Goal: Information Seeking & Learning: Learn about a topic

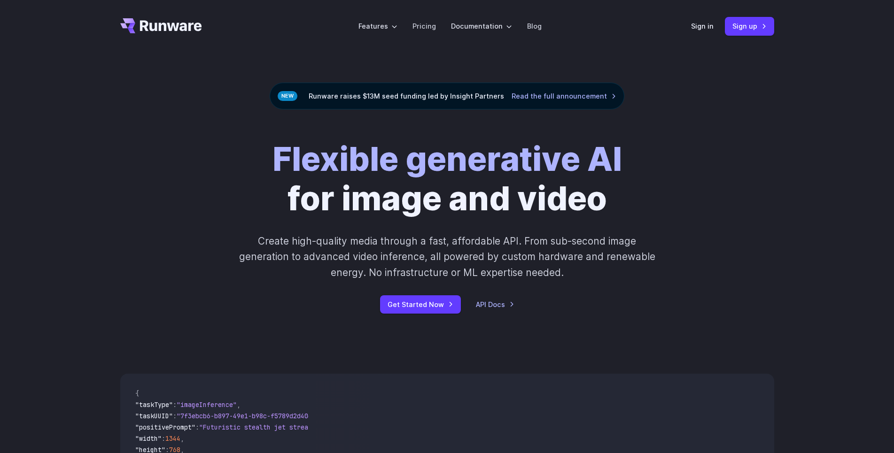
click at [186, 198] on div "Flexible generative AI for image and video Create high-quality media through a …" at bounding box center [447, 227] width 523 height 174
click at [186, 195] on div "Flexible generative AI for image and video Create high-quality media through a …" at bounding box center [447, 227] width 523 height 174
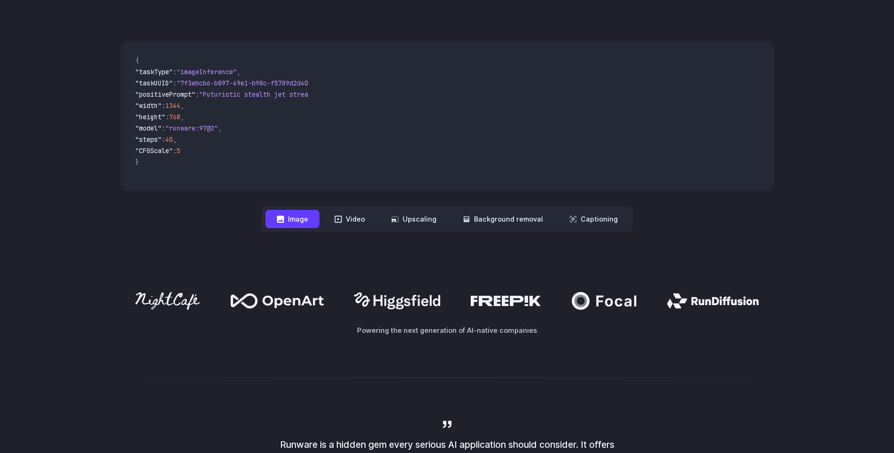
scroll to position [335, 0]
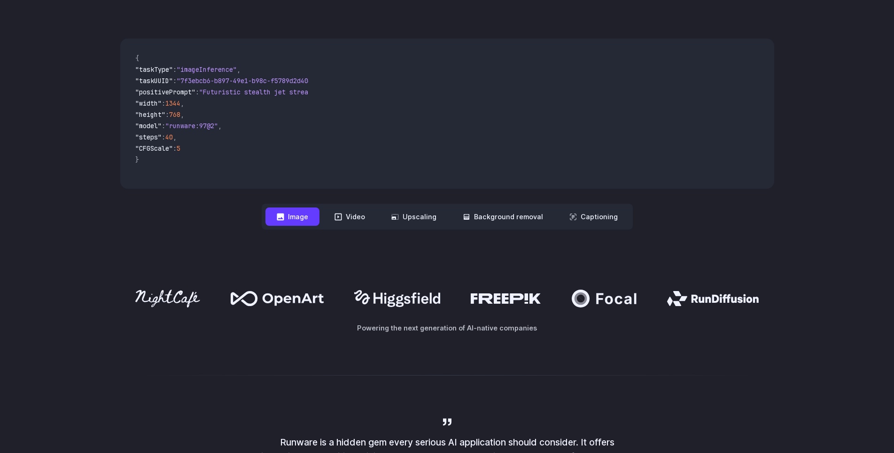
drag, startPoint x: 516, startPoint y: 303, endPoint x: 504, endPoint y: 302, distance: 12.7
click at [504, 302] on icon at bounding box center [506, 299] width 71 height 10
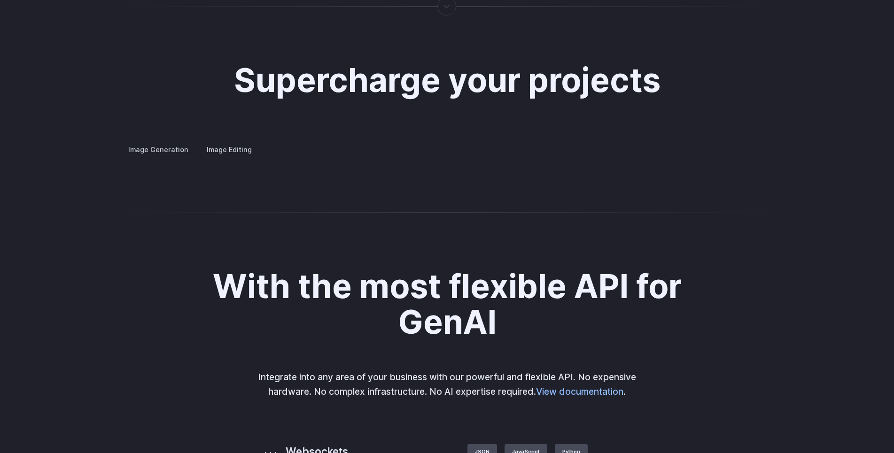
scroll to position [1773, 0]
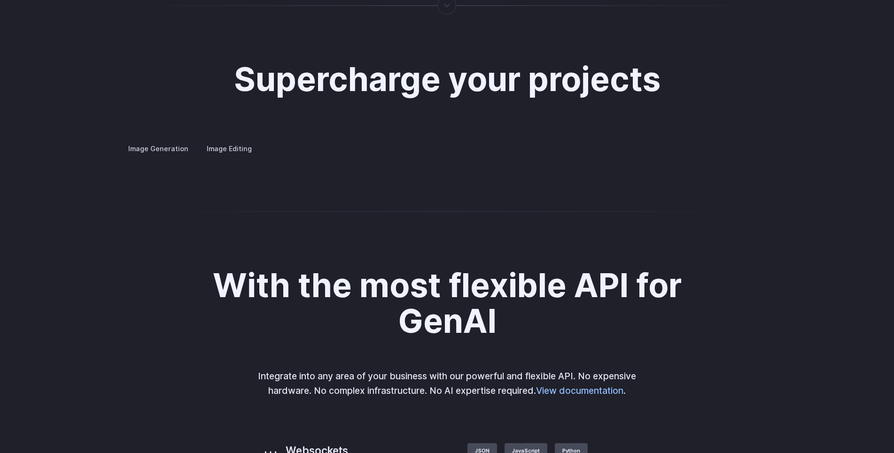
click at [0, 0] on button "Go to 2 of 4" at bounding box center [0, 0] width 0 height 0
click at [0, 0] on button "Go to 3 of 4" at bounding box center [0, 0] width 0 height 0
click at [0, 0] on button "Go to 4 of 4" at bounding box center [0, 0] width 0 height 0
click at [0, 0] on div at bounding box center [0, 0] width 0 height 0
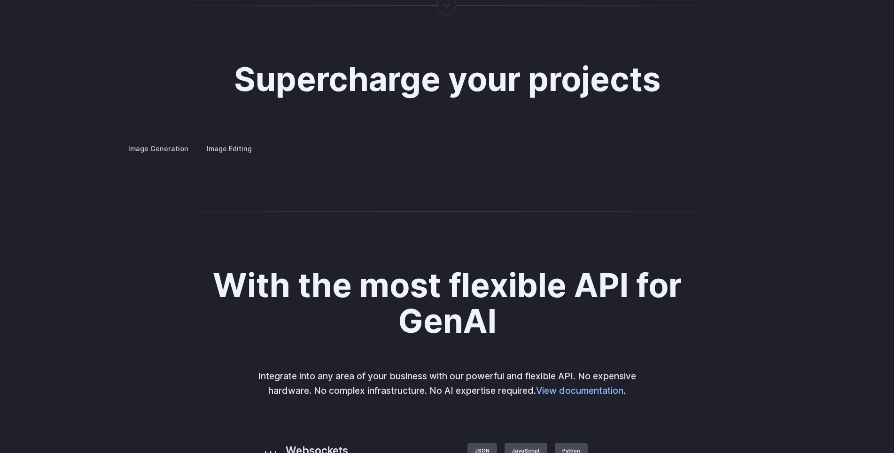
click at [0, 0] on button "Go to 3 of 4" at bounding box center [0, 0] width 0 height 0
click at [0, 0] on button "Go to 2 of 4" at bounding box center [0, 0] width 0 height 0
click at [0, 0] on button "Go to 1 of 4" at bounding box center [0, 0] width 0 height 0
click at [0, 0] on div at bounding box center [0, 0] width 0 height 0
click at [0, 0] on button "Go to 2 of 4" at bounding box center [0, 0] width 0 height 0
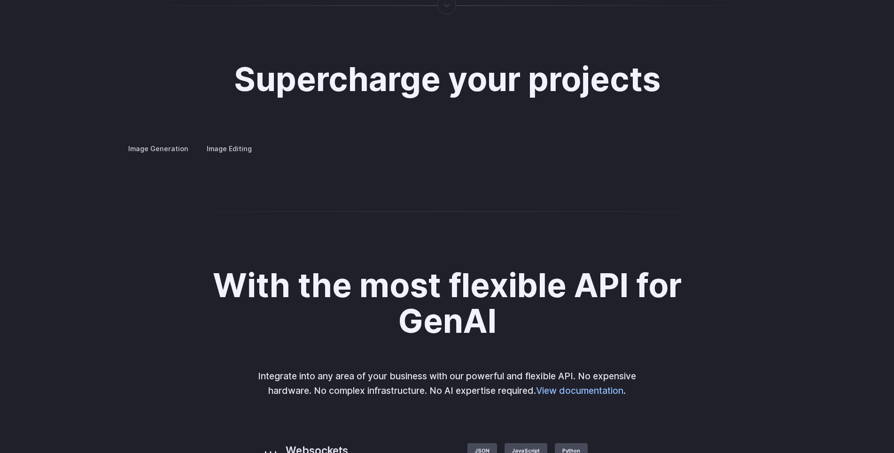
click at [0, 0] on button "Go to 1 of 4" at bounding box center [0, 0] width 0 height 0
click at [0, 0] on summary "Concept design" at bounding box center [0, 0] width 0 height 0
click at [0, 0] on summary "Creative styling" at bounding box center [0, 0] width 0 height 0
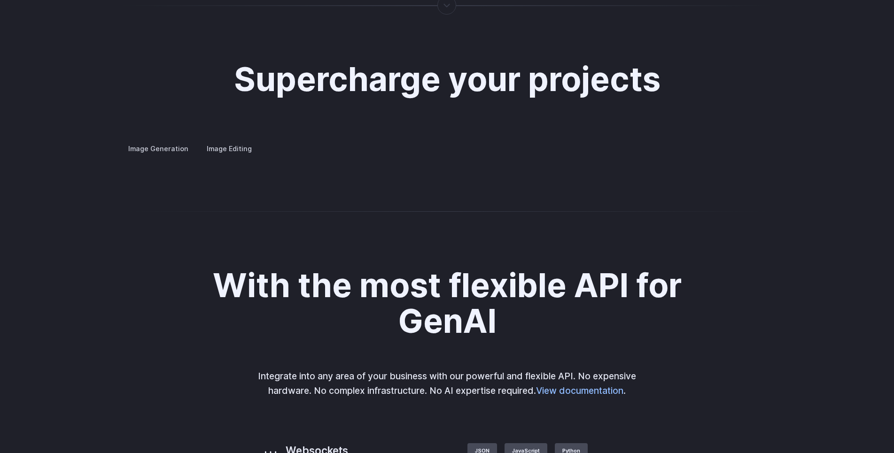
click at [0, 0] on details "Concept design Quickly ideate and polish new concepts, from character design, t…" at bounding box center [0, 0] width 0 height 0
click at [0, 0] on summary "Custom avatars" at bounding box center [0, 0] width 0 height 0
click at [0, 0] on summary "Concept design" at bounding box center [0, 0] width 0 height 0
click at [0, 0] on summary "Creative styling" at bounding box center [0, 0] width 0 height 0
click at [0, 0] on summary "Architecture" at bounding box center [0, 0] width 0 height 0
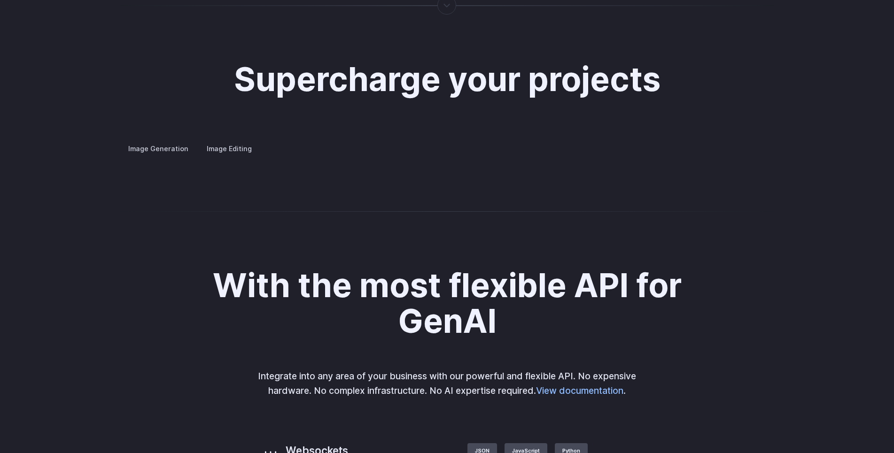
click at [0, 0] on summary "Product design" at bounding box center [0, 0] width 0 height 0
click at [0, 0] on summary "Personalized assets" at bounding box center [0, 0] width 0 height 0
click at [0, 0] on summary "Product design" at bounding box center [0, 0] width 0 height 0
click at [0, 0] on summary "Personalized assets" at bounding box center [0, 0] width 0 height 0
click at [0, 0] on button "Go to 4 of 4" at bounding box center [0, 0] width 0 height 0
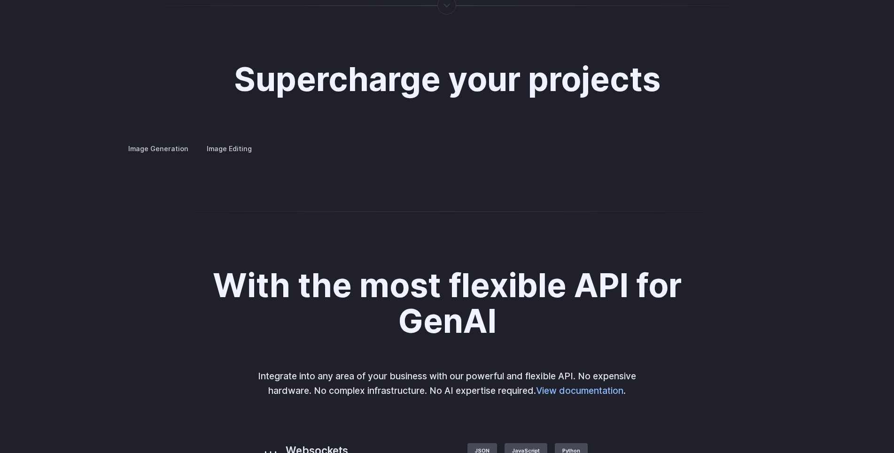
click at [0, 0] on details "Product design Quickly design and visualize new product lines, accessories, or …" at bounding box center [0, 0] width 0 height 0
click at [0, 0] on summary "Product design" at bounding box center [0, 0] width 0 height 0
click at [0, 0] on img at bounding box center [0, 0] width 0 height 0
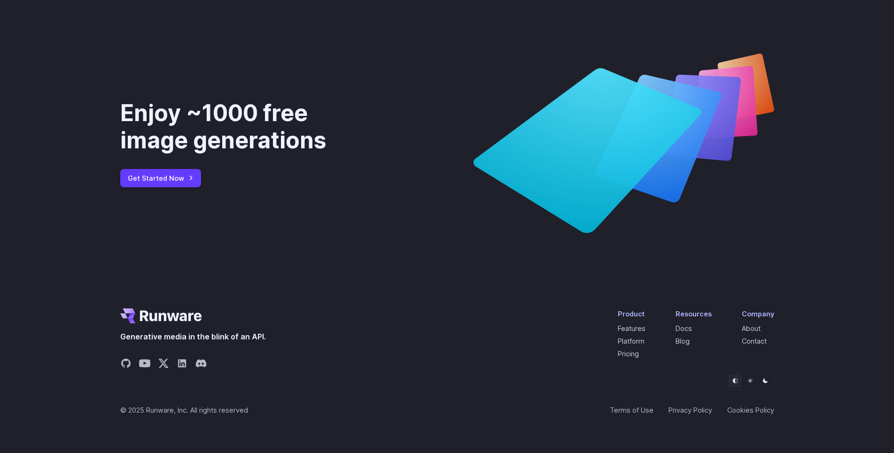
scroll to position [3585, 0]
click at [629, 355] on link "Pricing" at bounding box center [628, 354] width 21 height 8
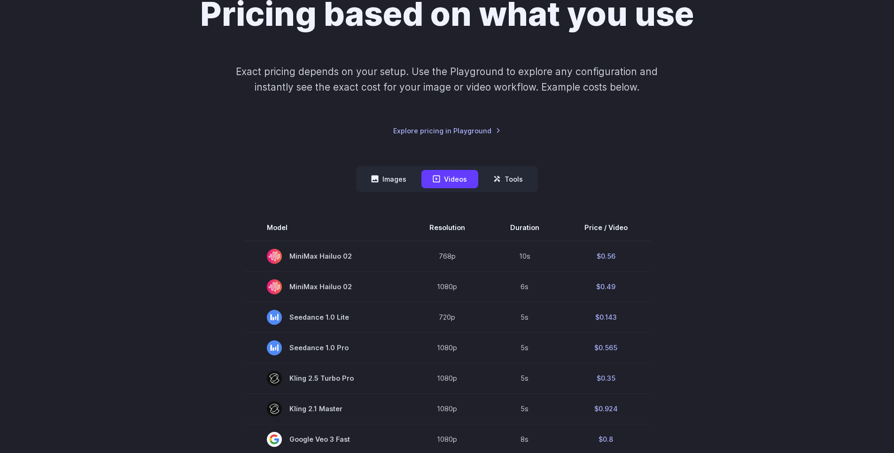
scroll to position [96, 0]
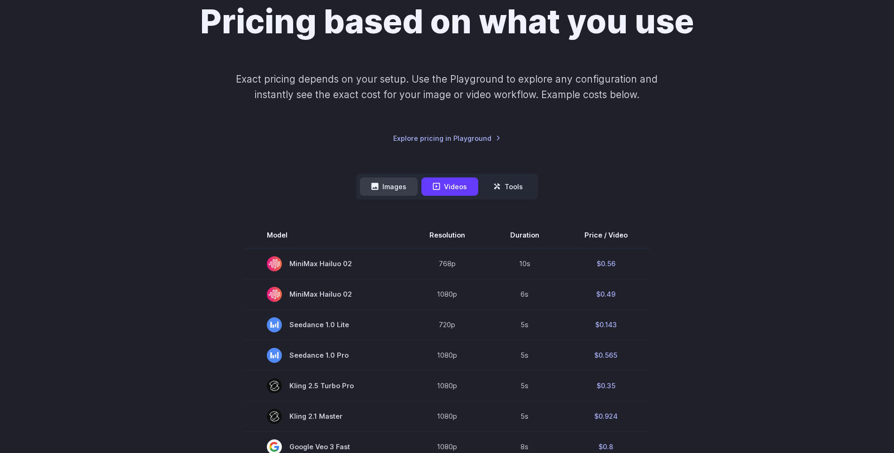
click at [386, 181] on button "Images" at bounding box center [389, 187] width 58 height 18
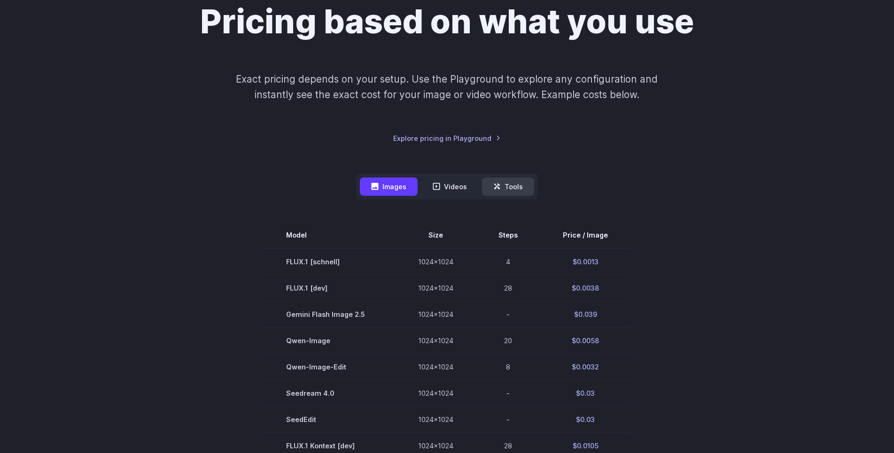
click at [514, 190] on button "Tools" at bounding box center [508, 187] width 52 height 18
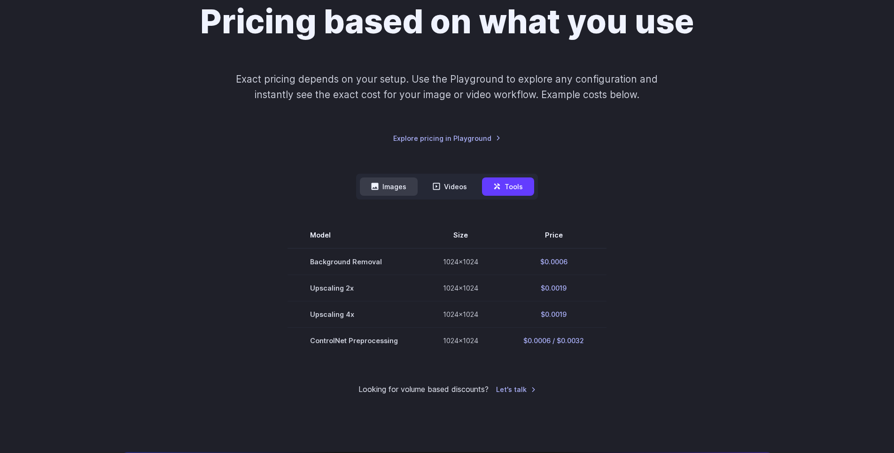
click at [392, 191] on button "Images" at bounding box center [389, 187] width 58 height 18
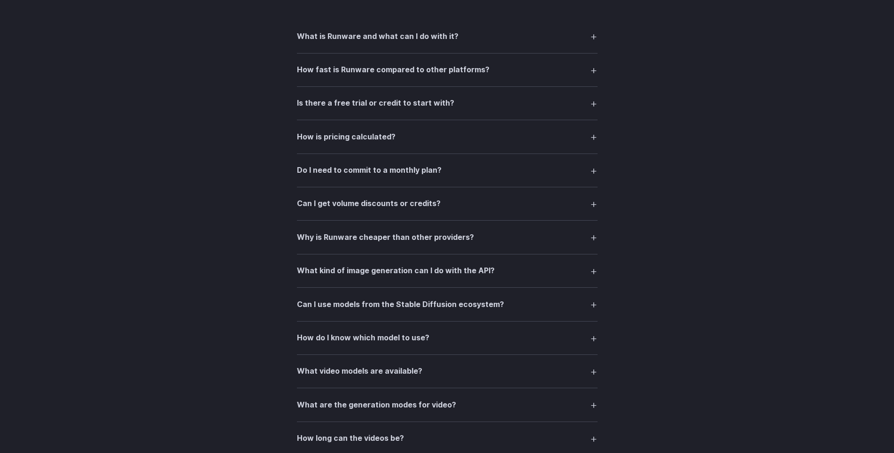
scroll to position [1294, 0]
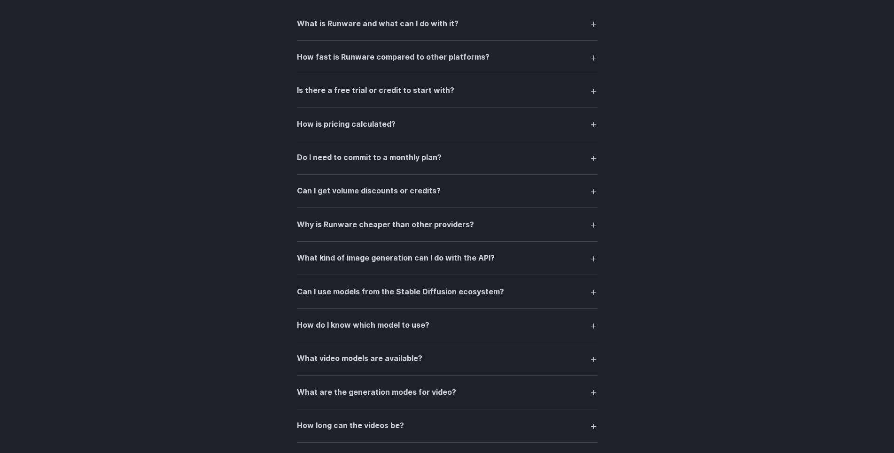
click at [331, 93] on h3 "Is there a free trial or credit to start with?" at bounding box center [375, 91] width 157 height 12
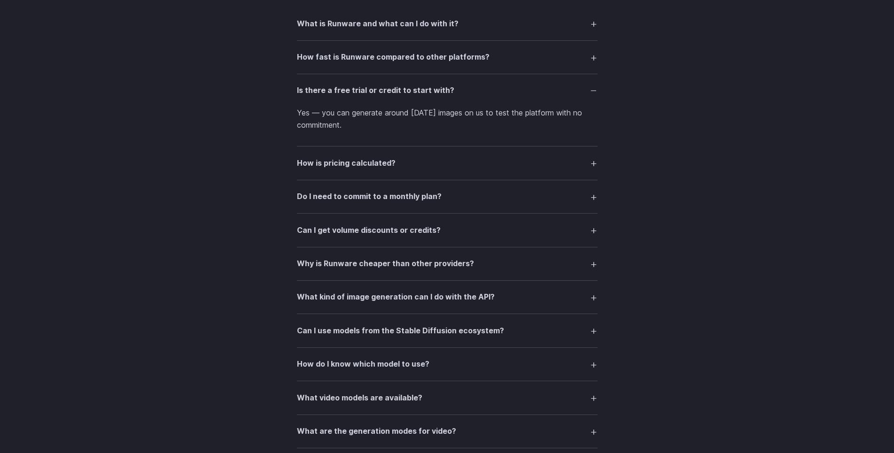
click at [331, 93] on h3 "Is there a free trial or credit to start with?" at bounding box center [375, 91] width 157 height 12
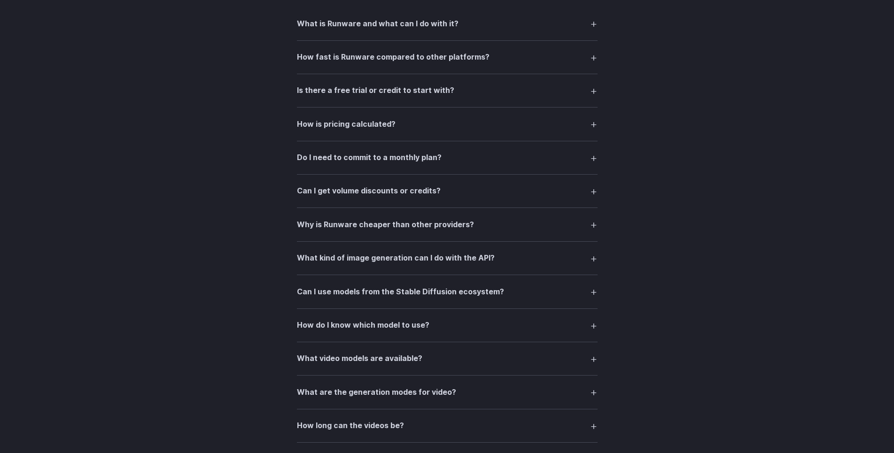
click at [331, 93] on h3 "Is there a free trial or credit to start with?" at bounding box center [375, 91] width 157 height 12
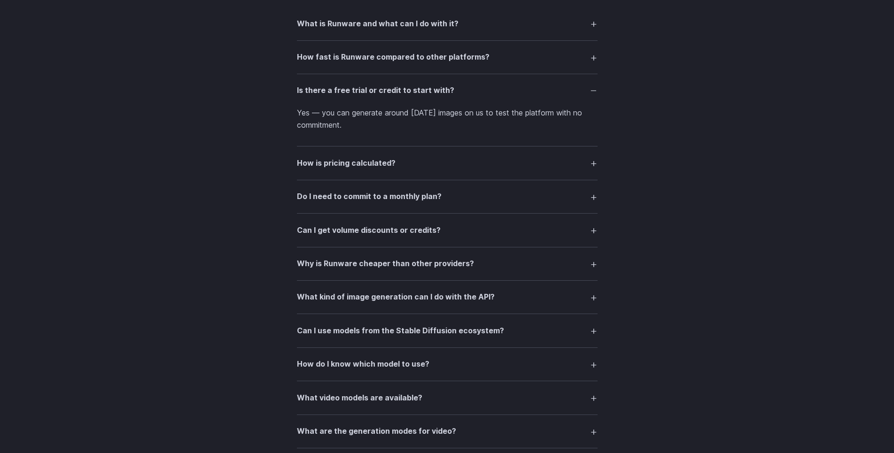
click at [365, 167] on h3 "How is pricing calculated?" at bounding box center [346, 163] width 99 height 12
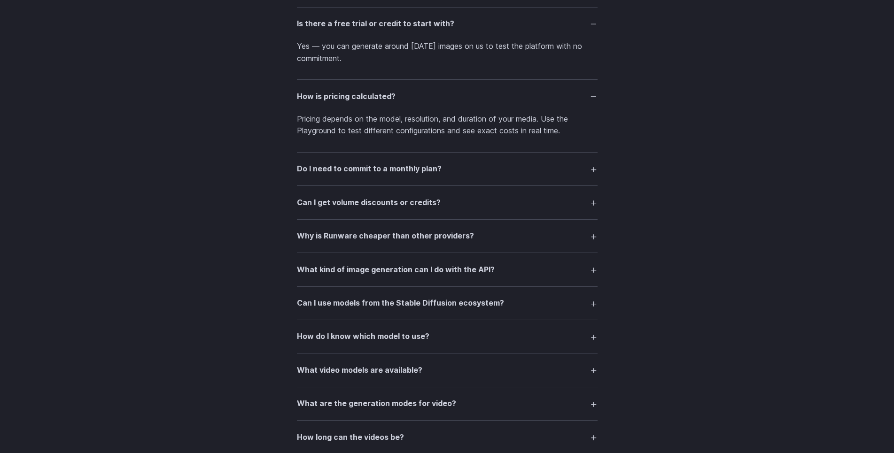
scroll to position [1438, 0]
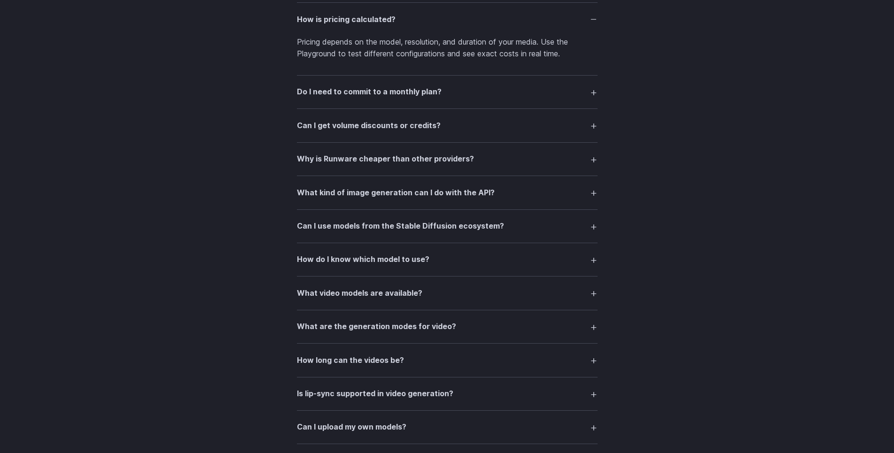
click at [319, 103] on details "Do I need to commit to a monthly plan? No. Runware operates on a pay-as-you-go …" at bounding box center [447, 92] width 301 height 33
click at [321, 96] on h3 "Do I need to commit to a monthly plan?" at bounding box center [369, 92] width 145 height 12
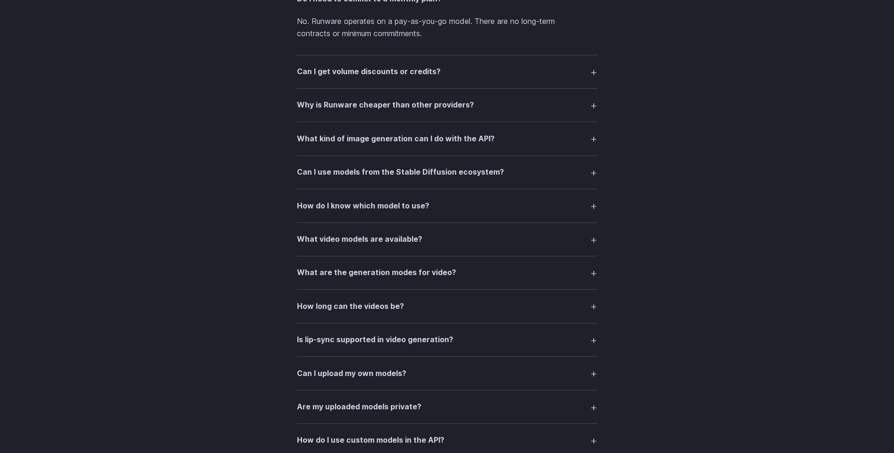
scroll to position [1533, 0]
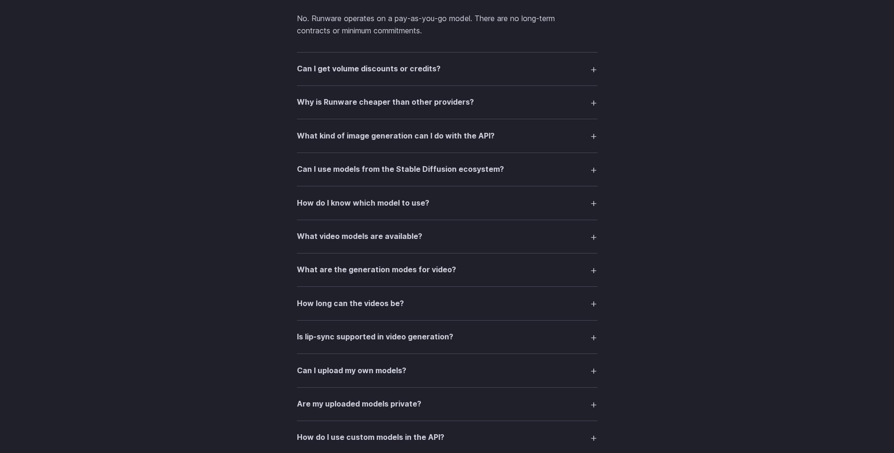
click at [362, 111] on summary "Why is Runware cheaper than other providers?" at bounding box center [447, 102] width 301 height 18
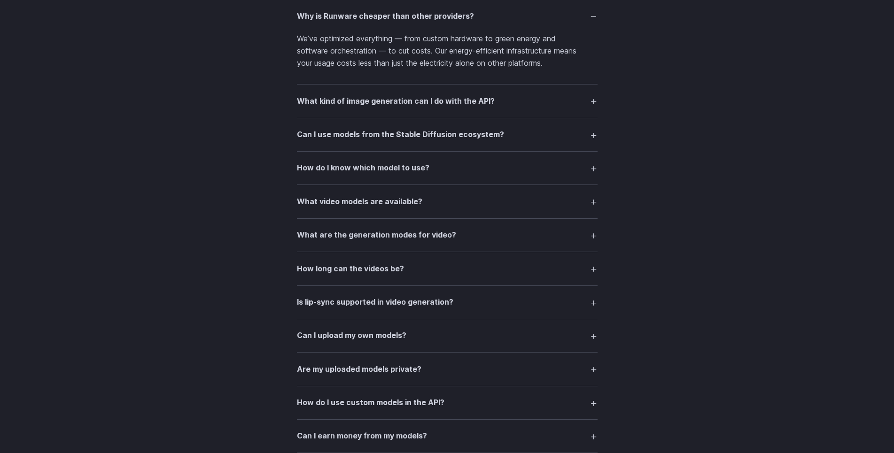
scroll to position [1629, 0]
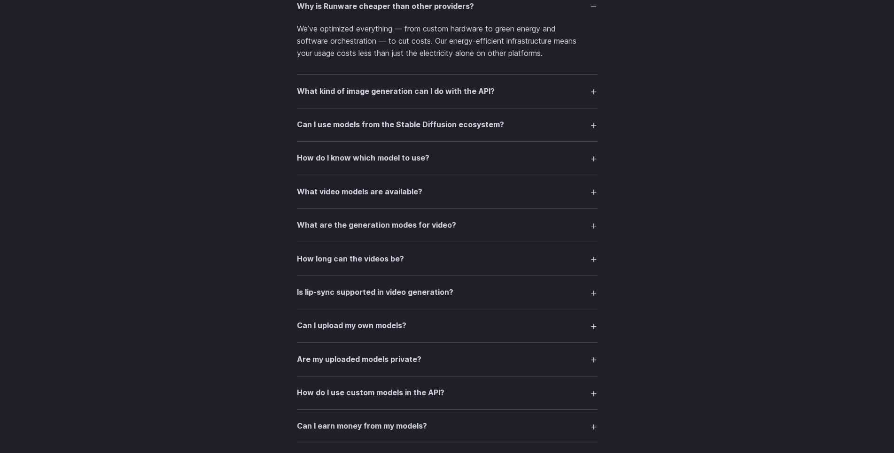
click at [358, 166] on summary "How do I know which model to use?" at bounding box center [447, 158] width 301 height 18
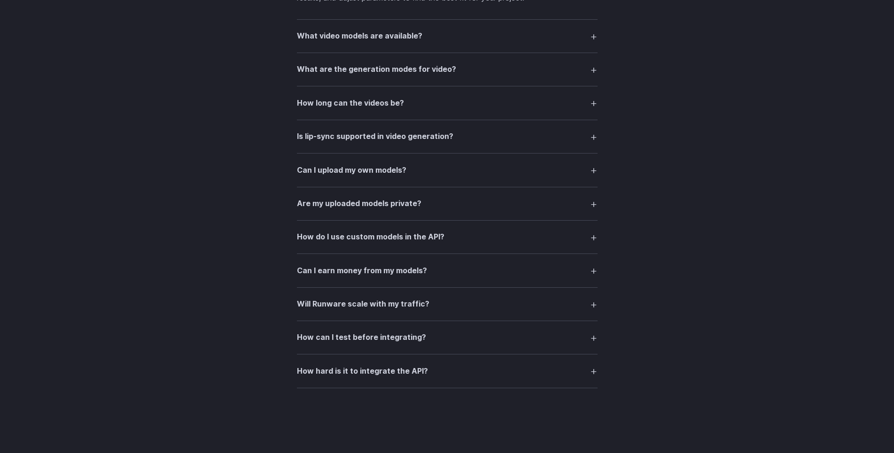
scroll to position [1869, 0]
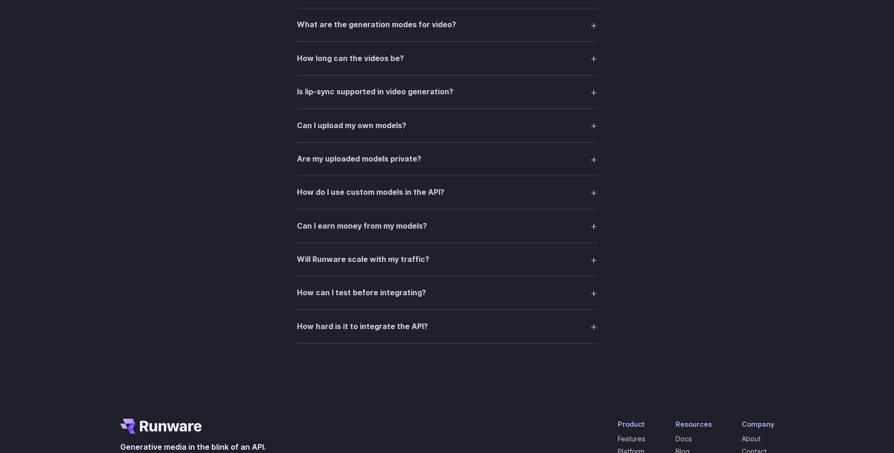
click at [332, 99] on summary "Is lip-sync supported in video generation?" at bounding box center [447, 92] width 301 height 18
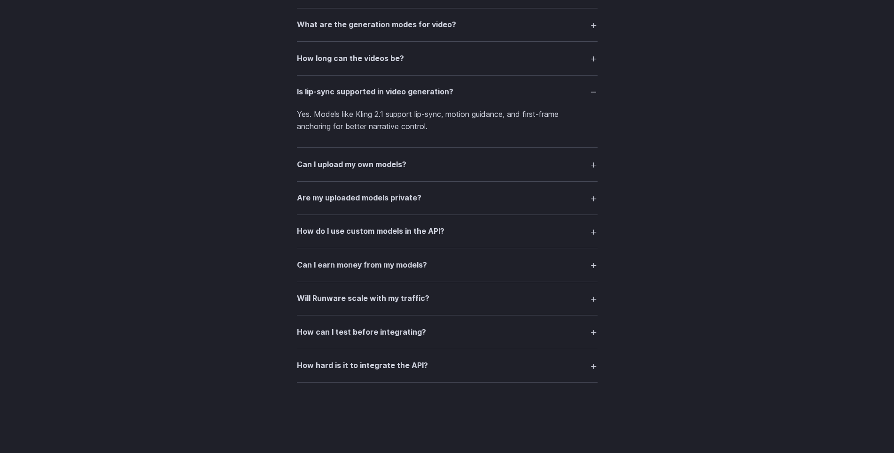
click at [331, 98] on h3 "Is lip-sync supported in video generation?" at bounding box center [375, 92] width 156 height 12
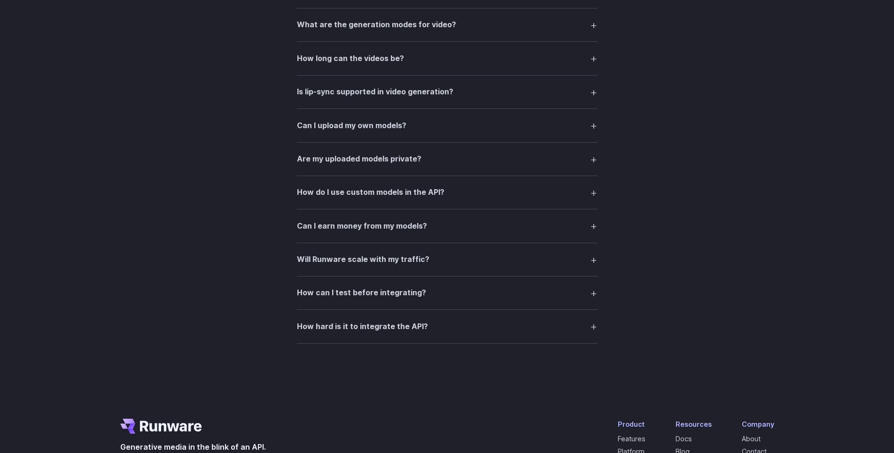
click at [324, 94] on h3 "Is lip-sync supported in video generation?" at bounding box center [375, 92] width 156 height 12
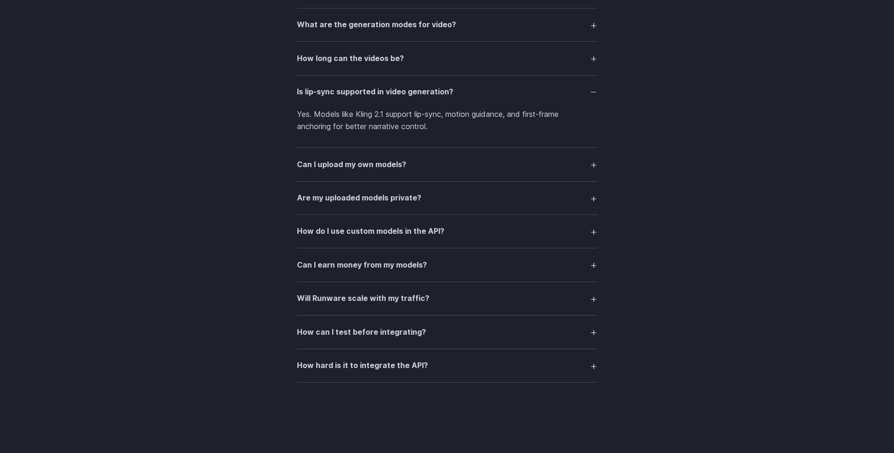
click at [324, 94] on h3 "Is lip-sync supported in video generation?" at bounding box center [375, 92] width 156 height 12
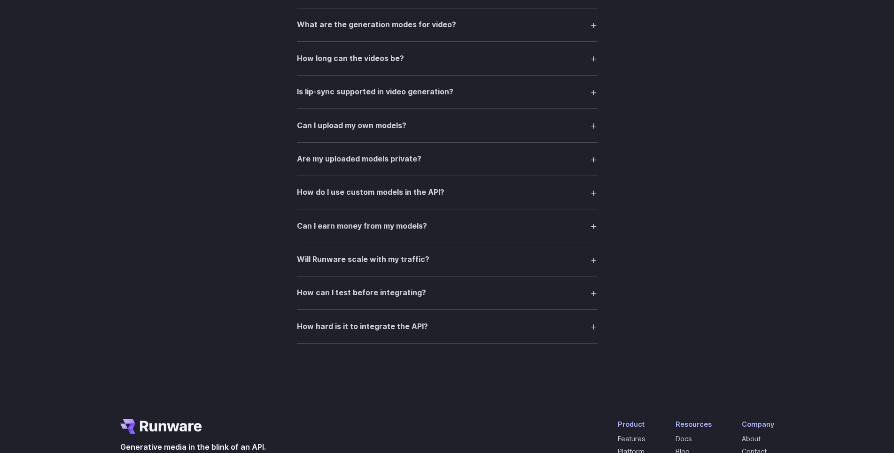
click at [313, 133] on summary "Can I upload my own models?" at bounding box center [447, 126] width 301 height 18
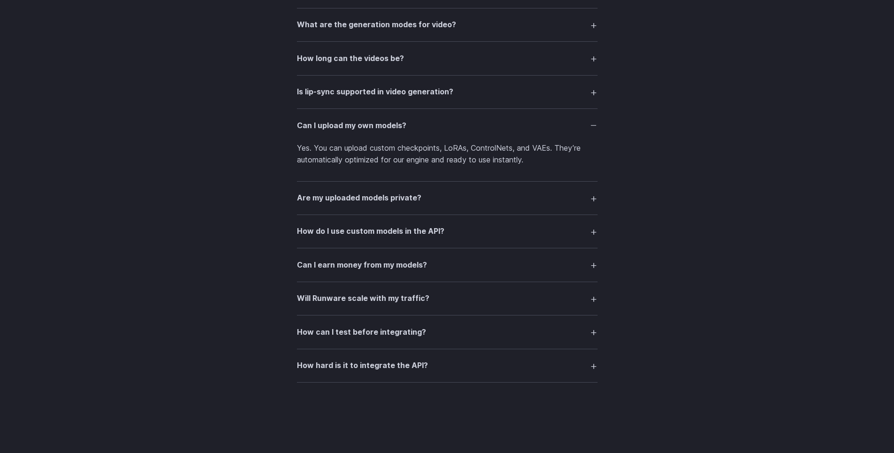
click at [313, 130] on h3 "Can I upload my own models?" at bounding box center [351, 126] width 109 height 12
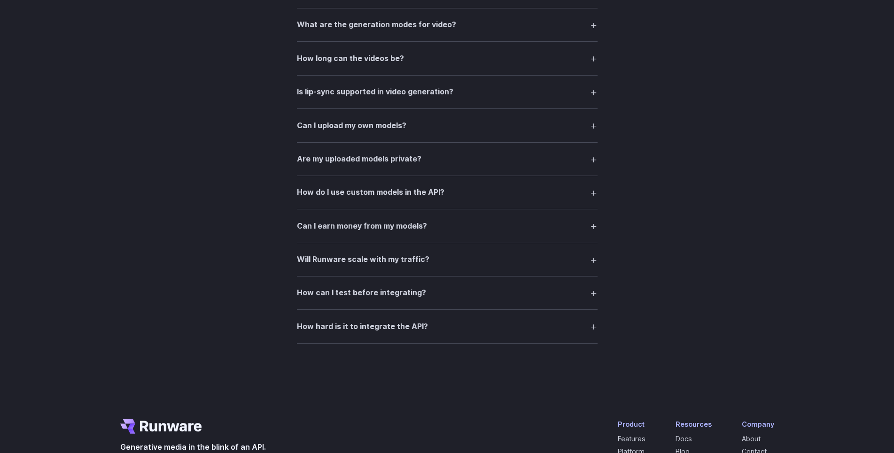
click at [340, 151] on summary "Are my uploaded models private?" at bounding box center [447, 159] width 301 height 18
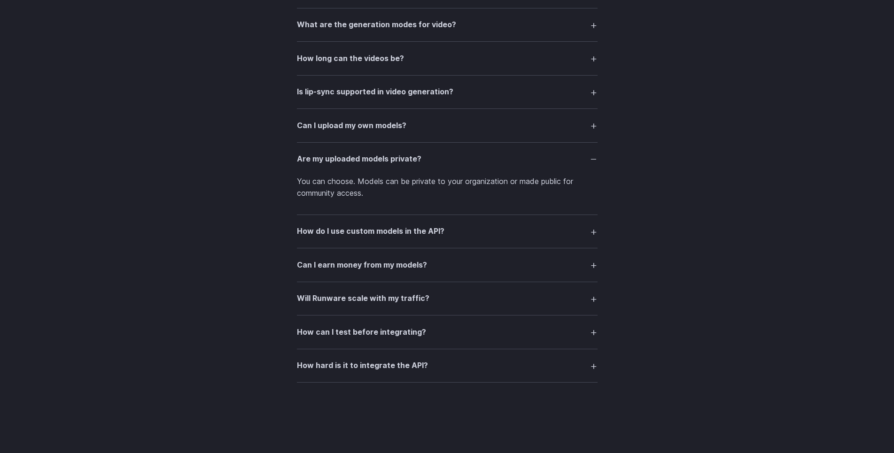
click at [339, 157] on h3 "Are my uploaded models private?" at bounding box center [359, 159] width 124 height 12
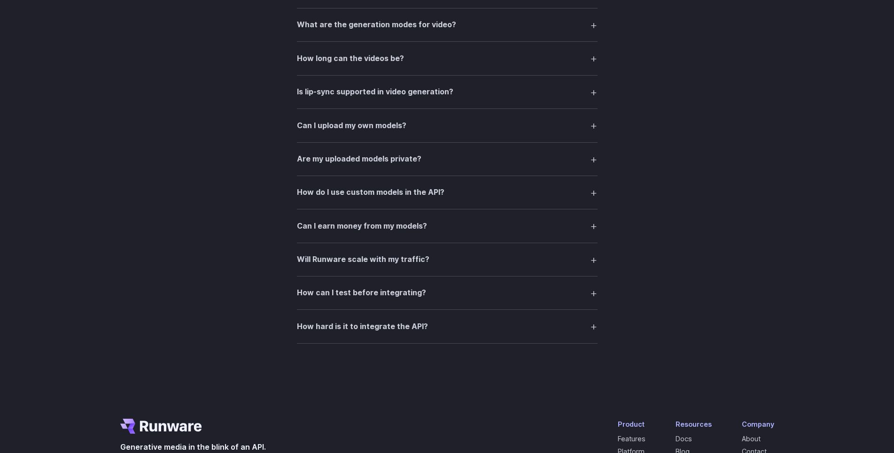
click at [338, 161] on h3 "Are my uploaded models private?" at bounding box center [359, 159] width 124 height 12
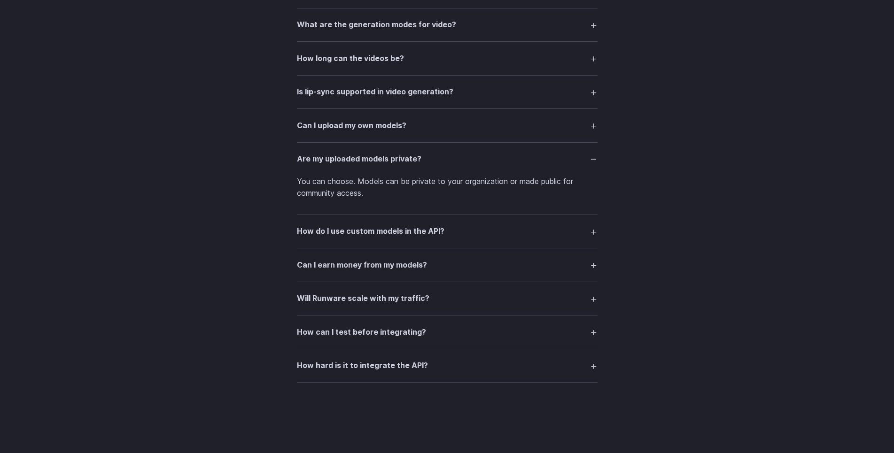
click at [338, 161] on h3 "Are my uploaded models private?" at bounding box center [359, 159] width 124 height 12
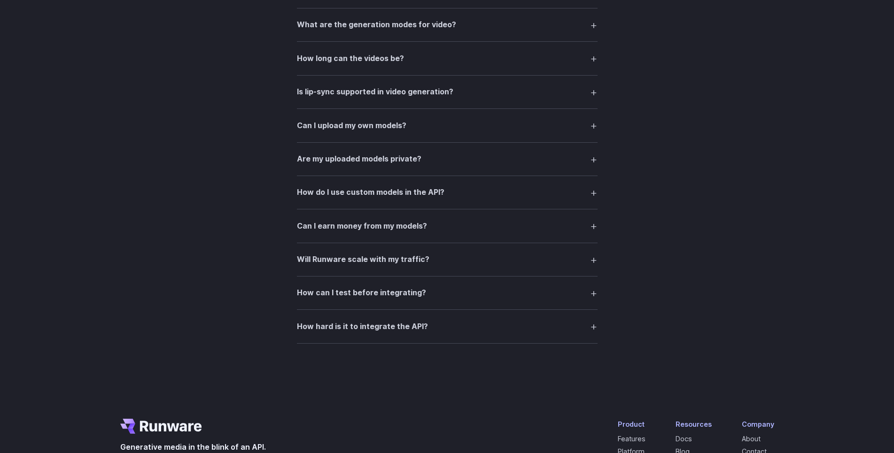
click at [337, 189] on h3 "How do I use custom models in the API?" at bounding box center [371, 193] width 148 height 12
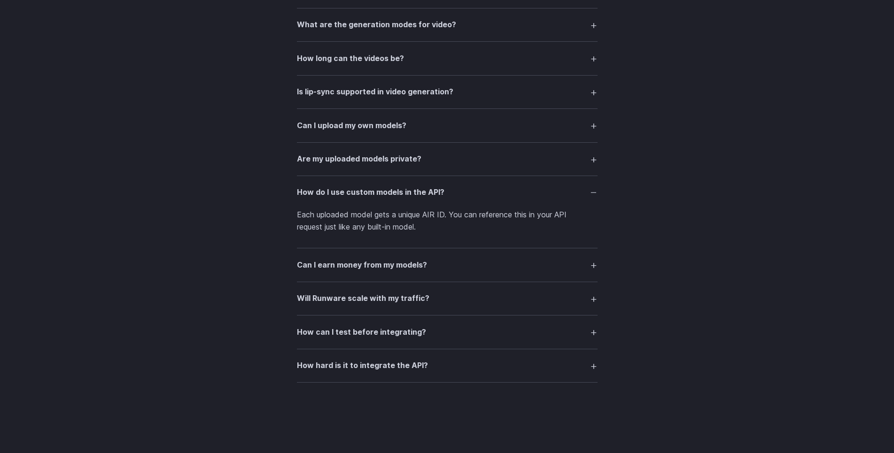
click at [336, 191] on h3 "How do I use custom models in the API?" at bounding box center [371, 193] width 148 height 12
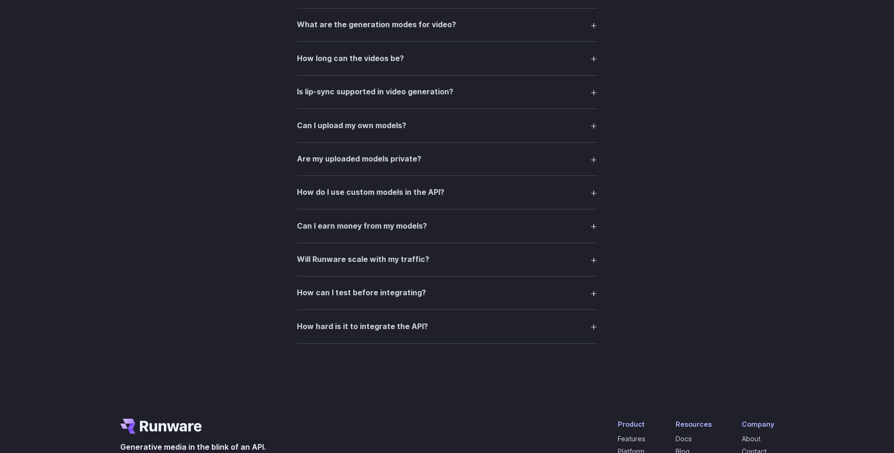
click at [333, 233] on h3 "Can I earn money from my models?" at bounding box center [362, 226] width 130 height 12
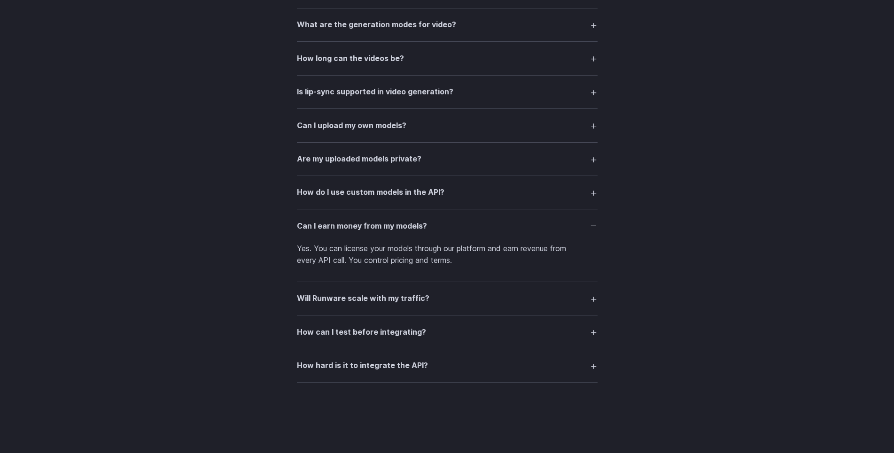
click at [333, 232] on h3 "Can I earn money from my models?" at bounding box center [362, 226] width 130 height 12
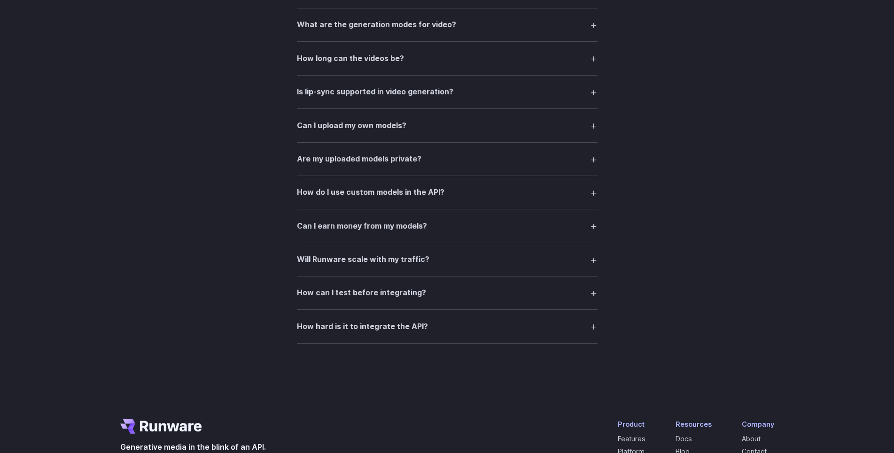
click at [345, 291] on h3 "How can I test before integrating?" at bounding box center [361, 293] width 129 height 12
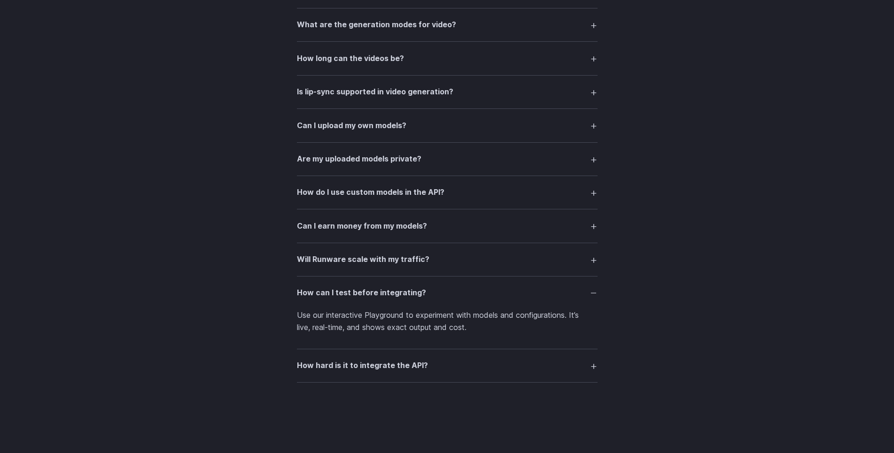
click at [345, 291] on h3 "How can I test before integrating?" at bounding box center [361, 293] width 129 height 12
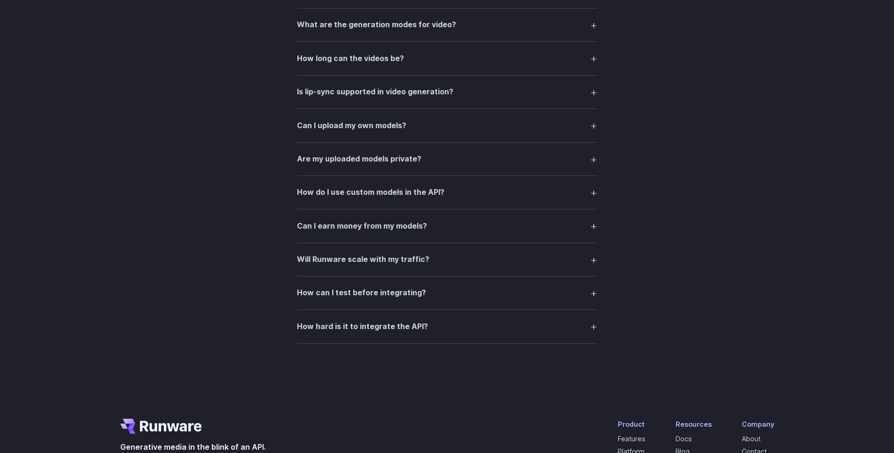
drag, startPoint x: 249, startPoint y: 311, endPoint x: 257, endPoint y: 275, distance: 37.0
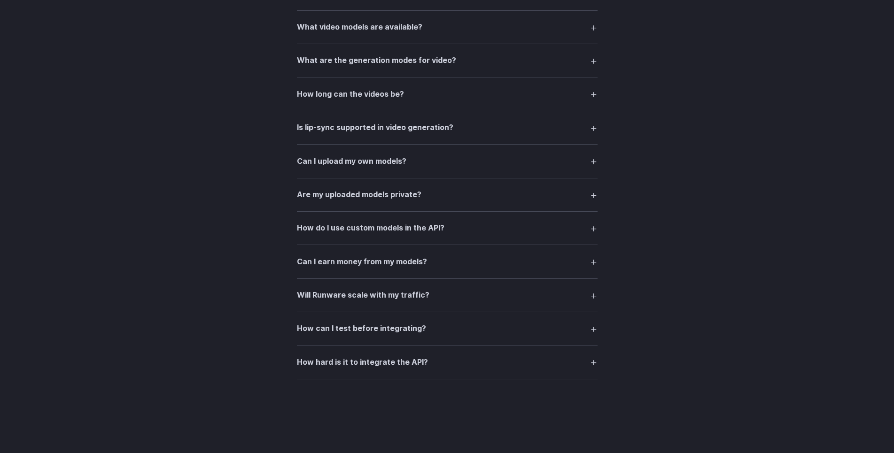
scroll to position [1885, 0]
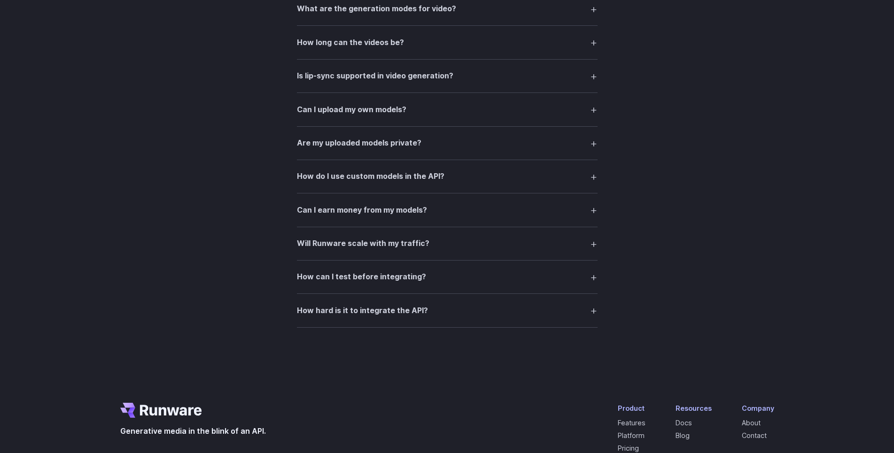
click at [318, 311] on h3 "How hard is it to integrate the API?" at bounding box center [362, 311] width 131 height 12
